Goal: Participate in discussion: Participate in discussion

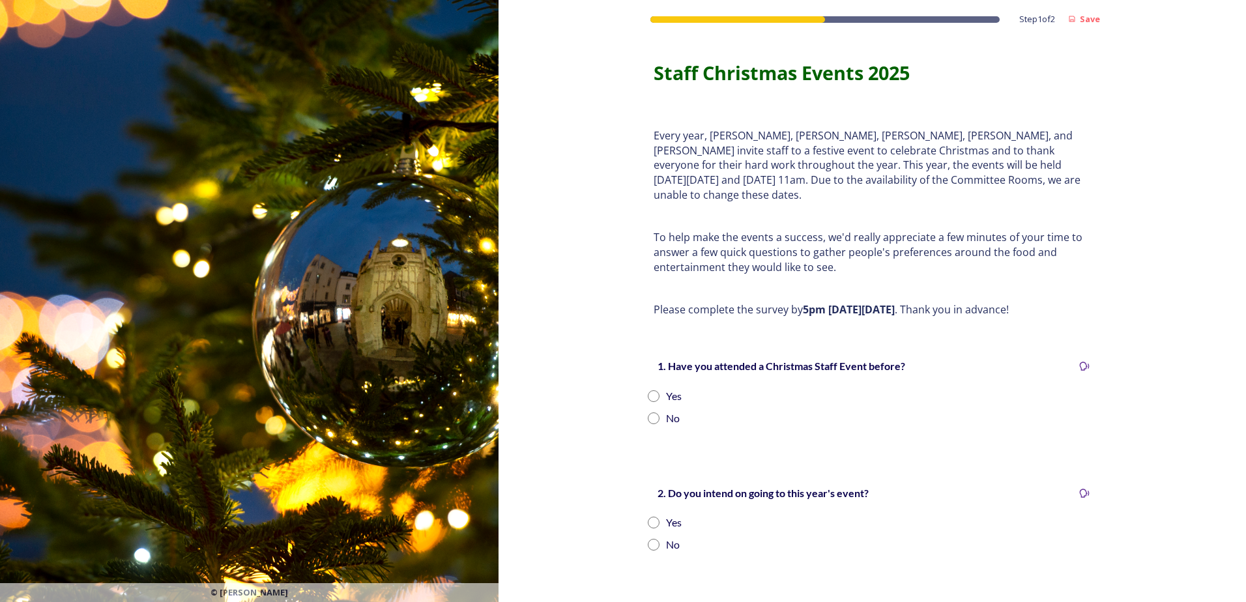
click at [650, 390] on input "radio" at bounding box center [654, 396] width 12 height 12
radio input "true"
click at [648, 517] on input "radio" at bounding box center [654, 523] width 12 height 12
radio input "true"
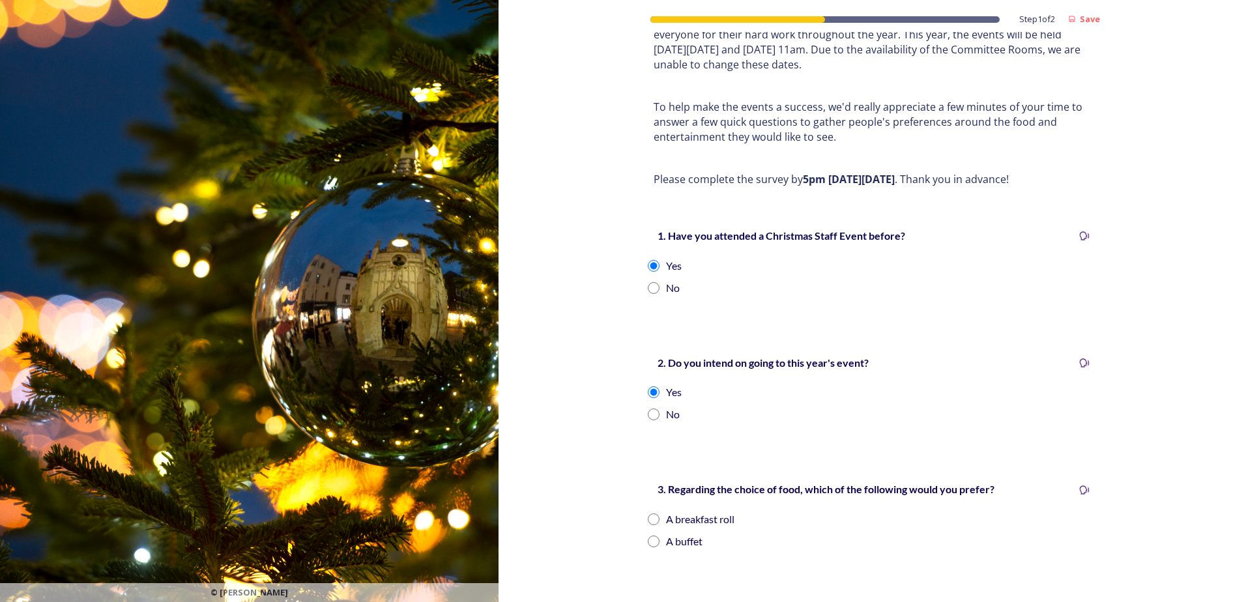
scroll to position [195, 0]
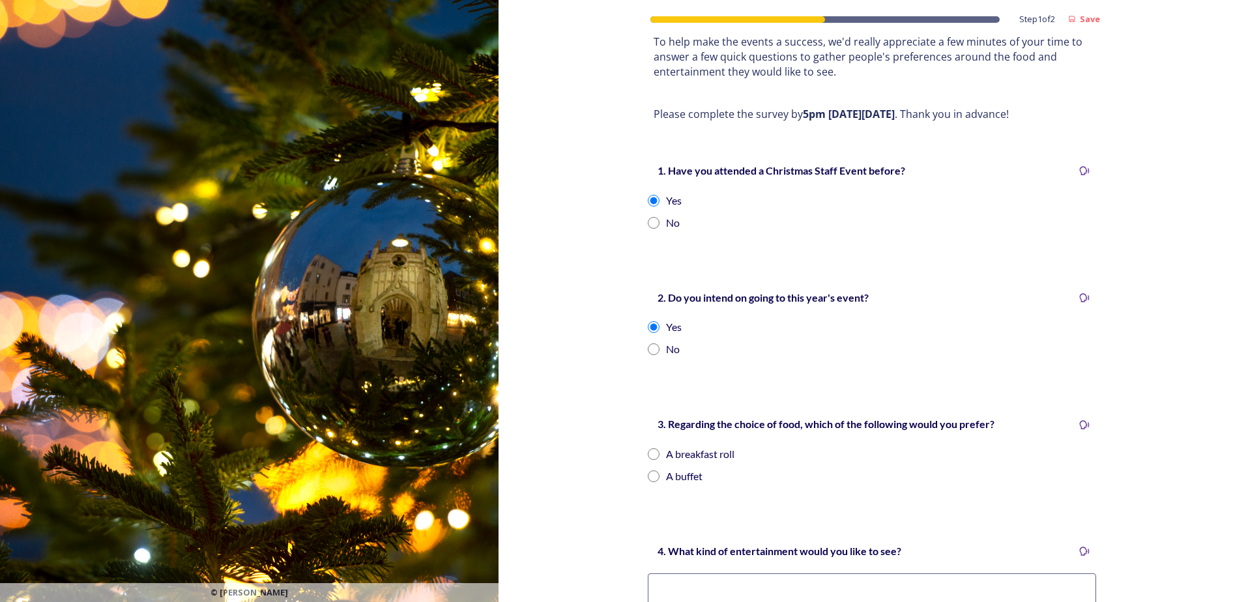
click at [650, 470] on input "radio" at bounding box center [654, 476] width 12 height 12
radio input "true"
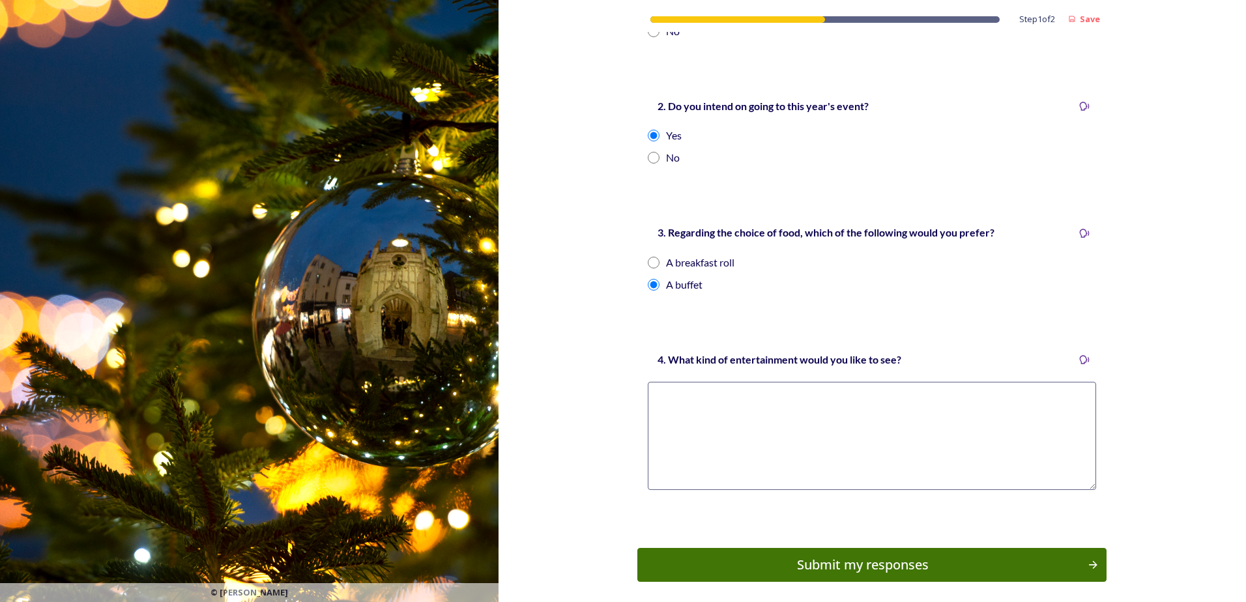
scroll to position [391, 0]
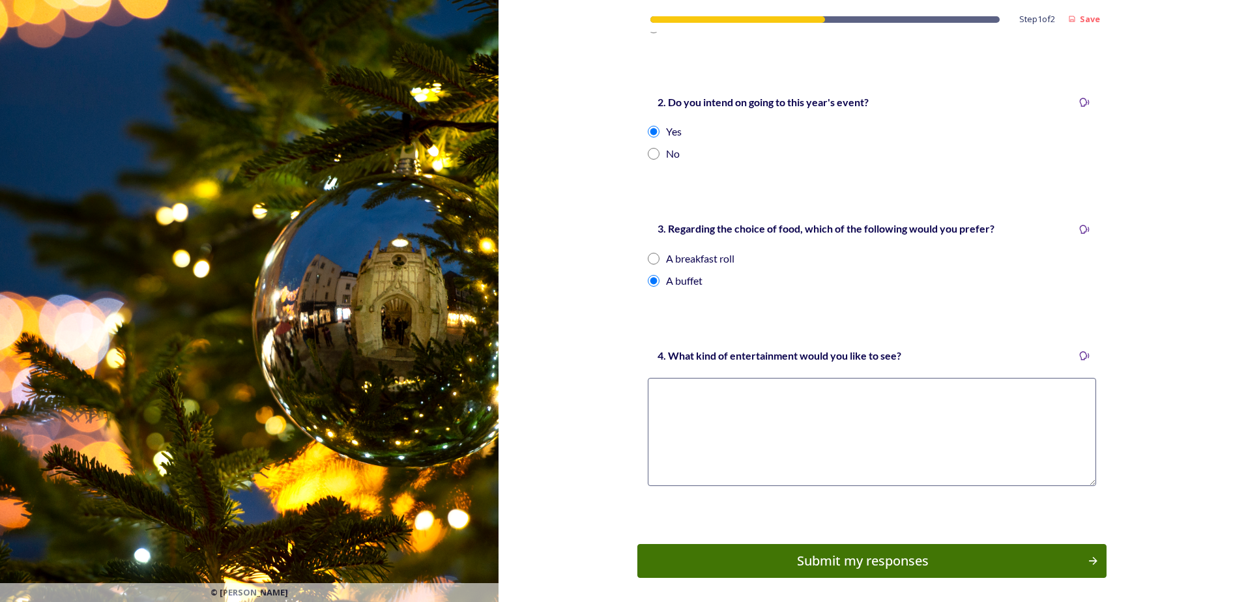
click at [682, 378] on textarea at bounding box center [872, 432] width 448 height 108
click at [928, 379] on textarea "well the quiz is good as all can take part, the choose the ball ios great as an…" at bounding box center [872, 432] width 448 height 108
click at [1003, 378] on textarea "well the quiz is good as all can take part, the choose the ball is great as an …" at bounding box center [872, 432] width 448 height 108
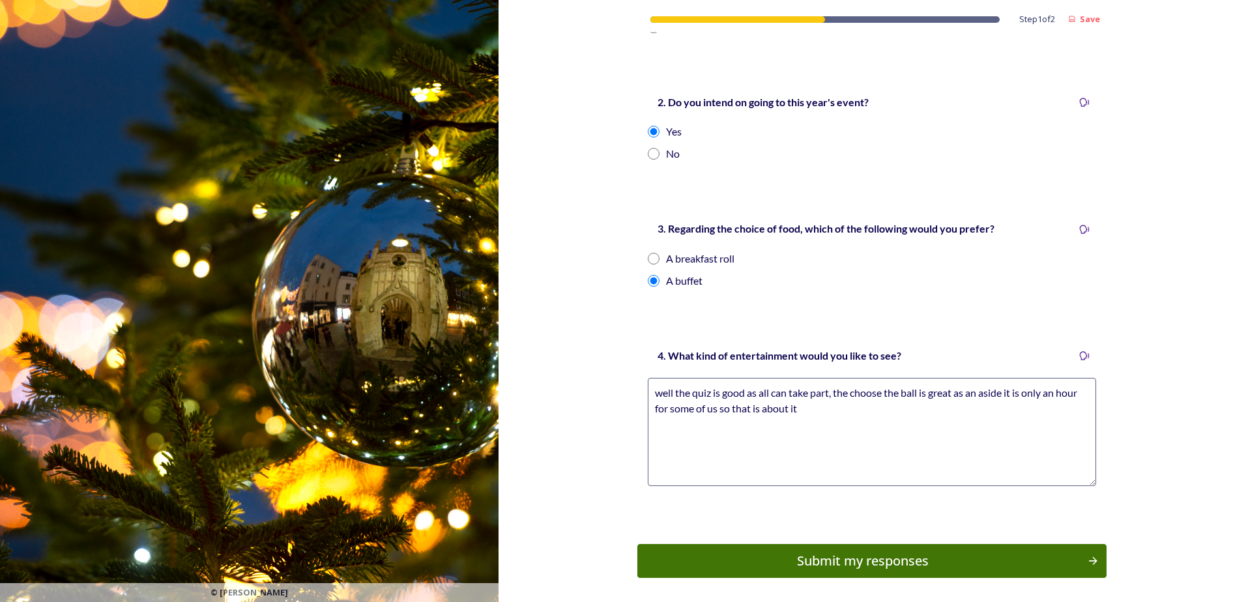
click at [1004, 378] on textarea "well the quiz is good as all can take part, the choose the ball is great as an …" at bounding box center [872, 432] width 448 height 108
drag, startPoint x: 834, startPoint y: 395, endPoint x: 628, endPoint y: 395, distance: 205.9
click at [628, 395] on div "Step 1 of 2 Save Staff Christmas Events 2025 Every year, [PERSON_NAME], [PERSON…" at bounding box center [871, 135] width 747 height 1053
click at [759, 395] on textarea "well the quiz is good as all can take part, the choose the ball is great as an …" at bounding box center [872, 432] width 448 height 108
click at [797, 396] on textarea "well the quiz is good as all can take part, the choose the ball is great as an …" at bounding box center [872, 432] width 448 height 108
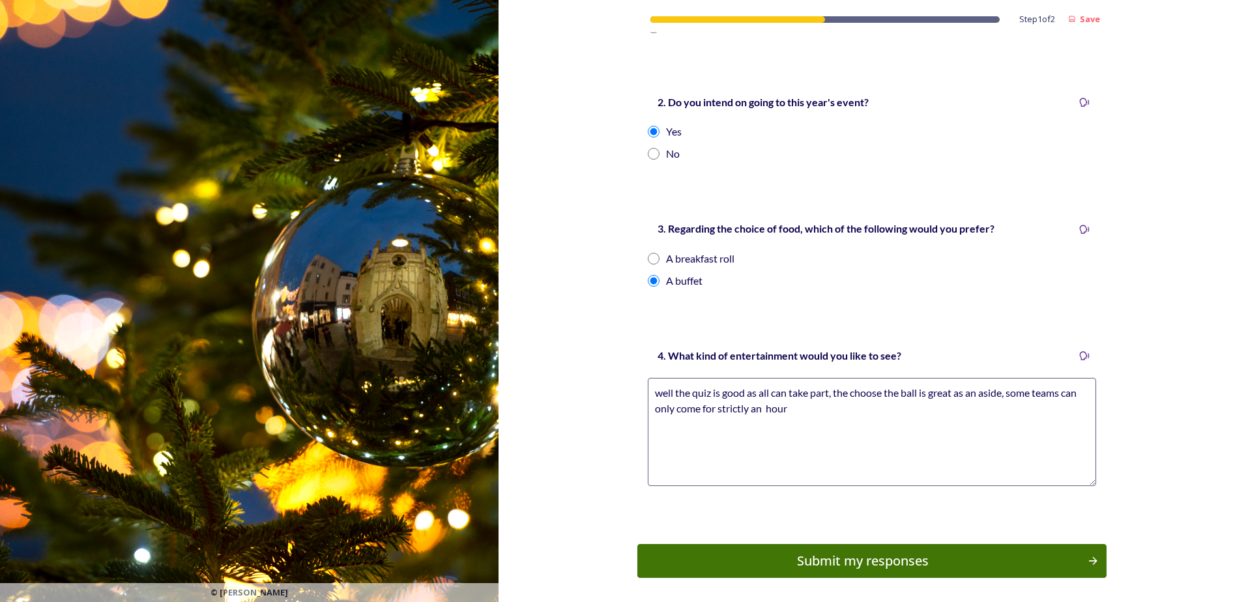
click at [763, 392] on textarea "well the quiz is good as all can take part, the choose the ball is great as an …" at bounding box center [872, 432] width 448 height 108
click at [786, 392] on textarea "well the quiz is good as all can take part, the choose the ball is great as an …" at bounding box center [872, 432] width 448 height 108
click at [1007, 380] on textarea "well the quiz is good as all can take part, the choose the ball is great as an …" at bounding box center [872, 432] width 448 height 108
drag, startPoint x: 745, startPoint y: 393, endPoint x: 716, endPoint y: 396, distance: 29.5
click at [716, 396] on textarea "well the quiz is good as all can take part, the choose the ball is great as an …" at bounding box center [872, 432] width 448 height 108
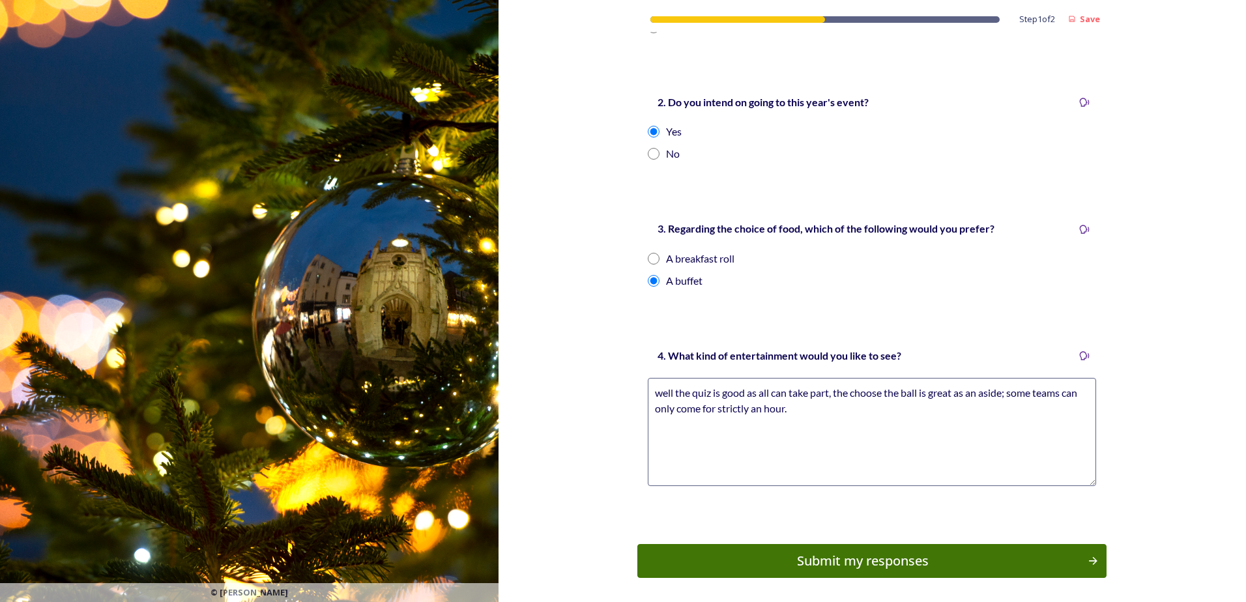
drag, startPoint x: 716, startPoint y: 396, endPoint x: 837, endPoint y: 437, distance: 127.9
click at [837, 437] on textarea "well the quiz is good as all can take part, the choose the ball is great as an …" at bounding box center [872, 432] width 448 height 108
click at [667, 378] on textarea "well the quiz is good as all can take part, the choose the ball is great as an …" at bounding box center [872, 432] width 448 height 108
click at [764, 416] on textarea "well, the quiz is good as all can take part, the choose the ball is great as an…" at bounding box center [872, 432] width 448 height 108
type textarea "well, the quiz is good as all can take part, the choose the ball is great as an…"
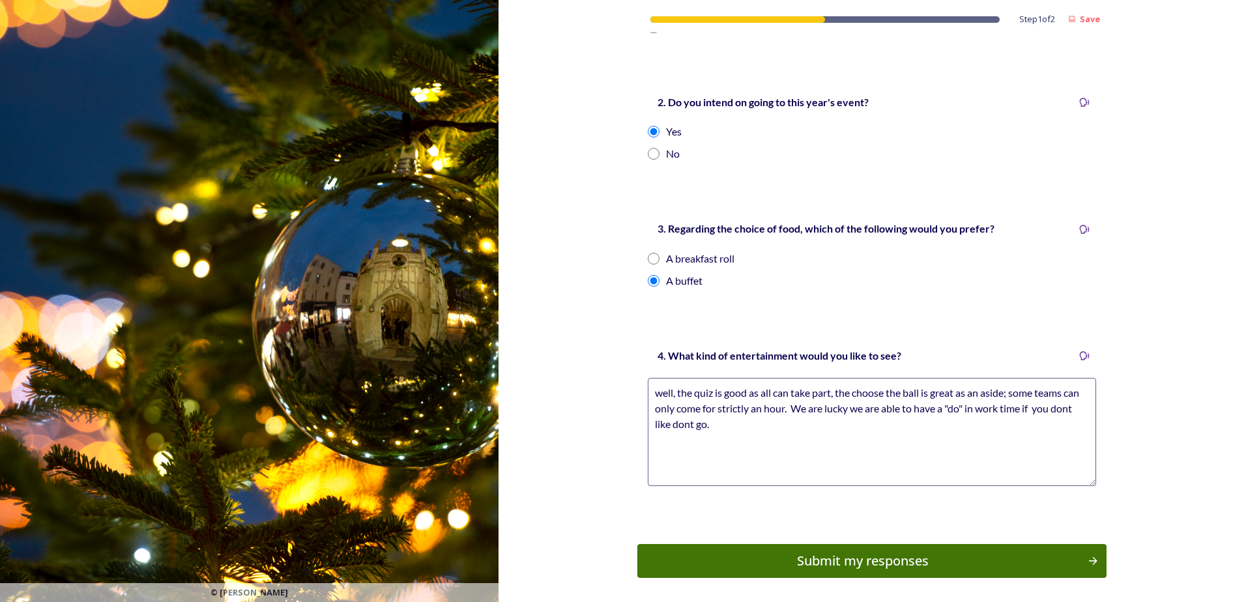
click at [778, 551] on div "Submit my responses" at bounding box center [862, 561] width 436 height 20
